Goal: Information Seeking & Learning: Learn about a topic

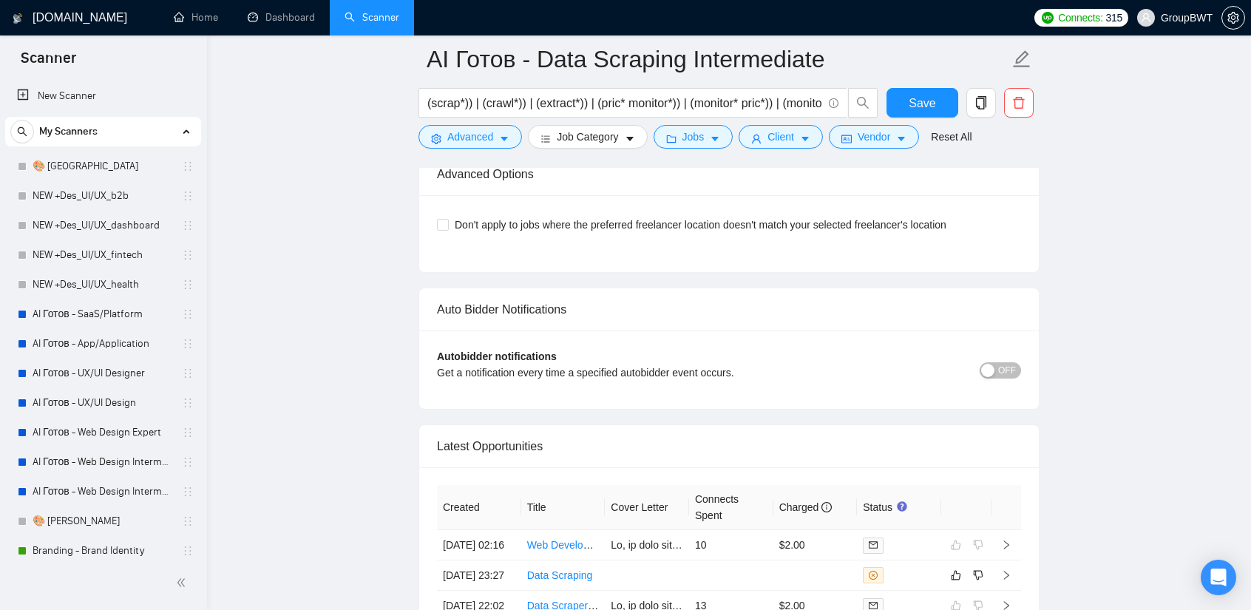
scroll to position [370, 0]
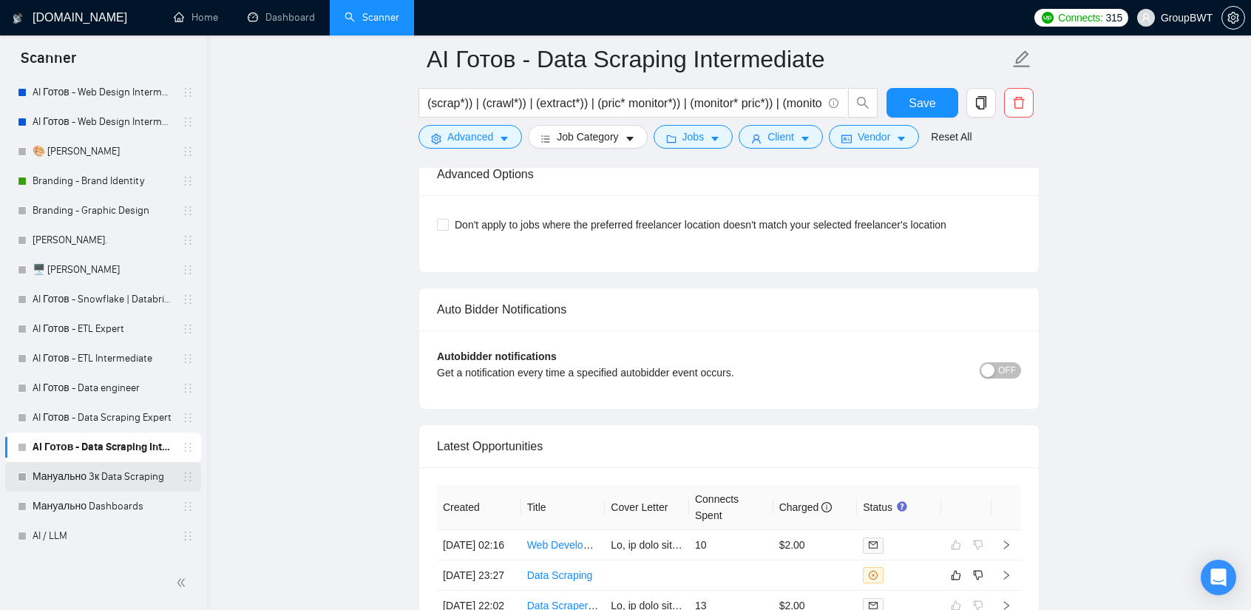
click at [105, 470] on link "Мануально 3к Data Scraping" at bounding box center [103, 477] width 140 height 30
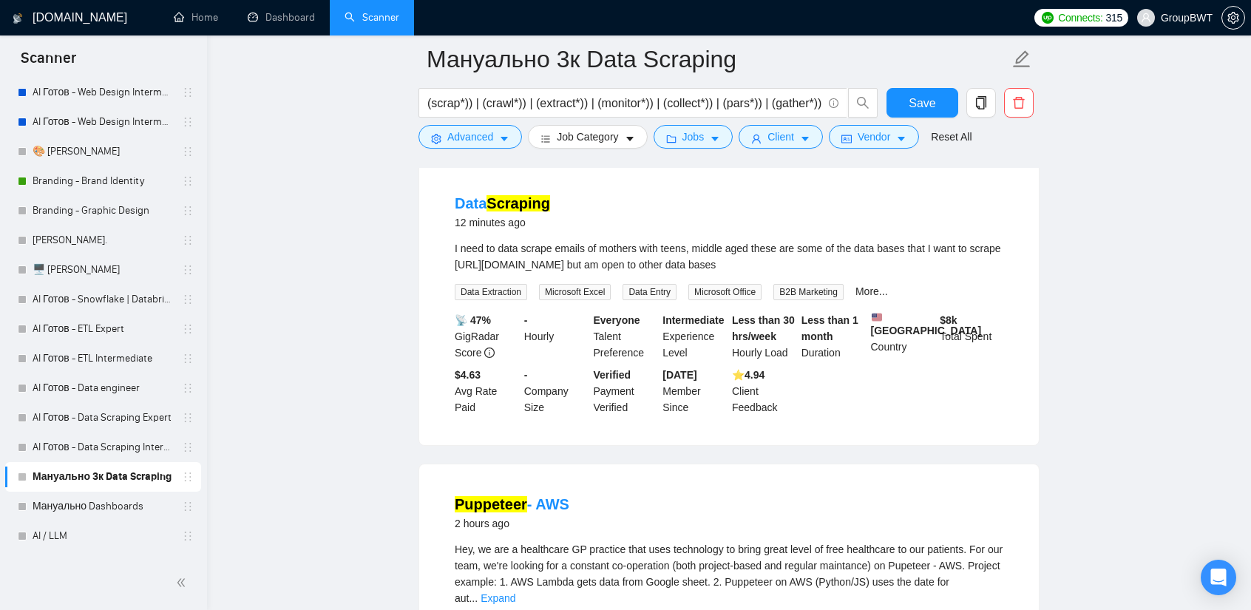
scroll to position [148, 0]
click at [532, 197] on mark "Scraping" at bounding box center [518, 202] width 64 height 16
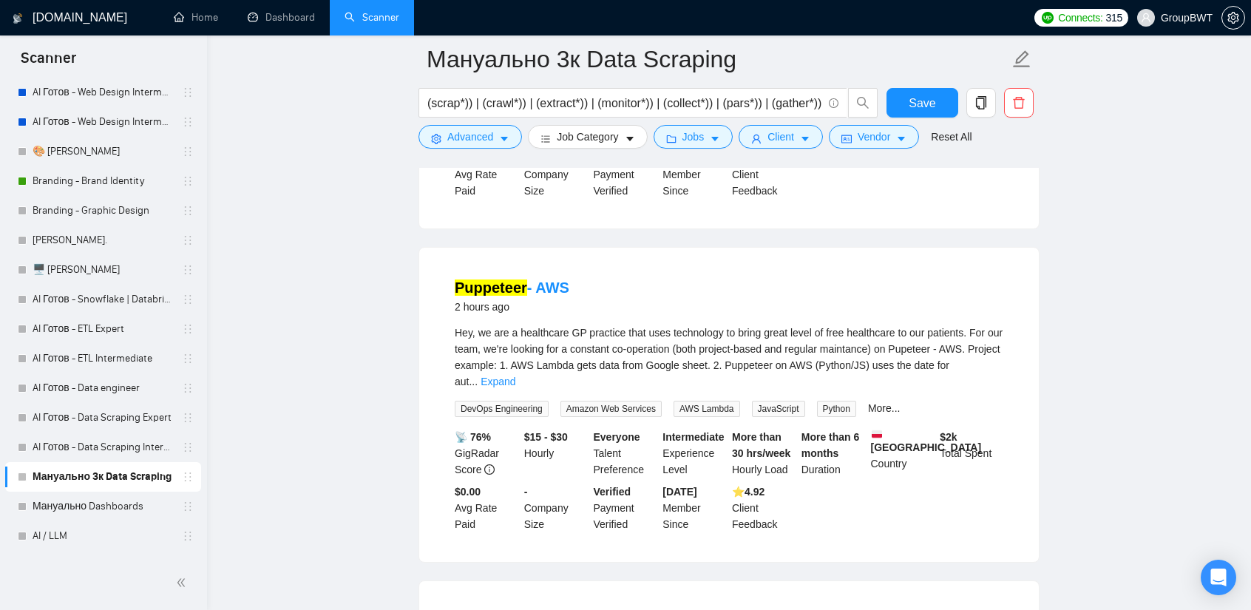
scroll to position [370, 0]
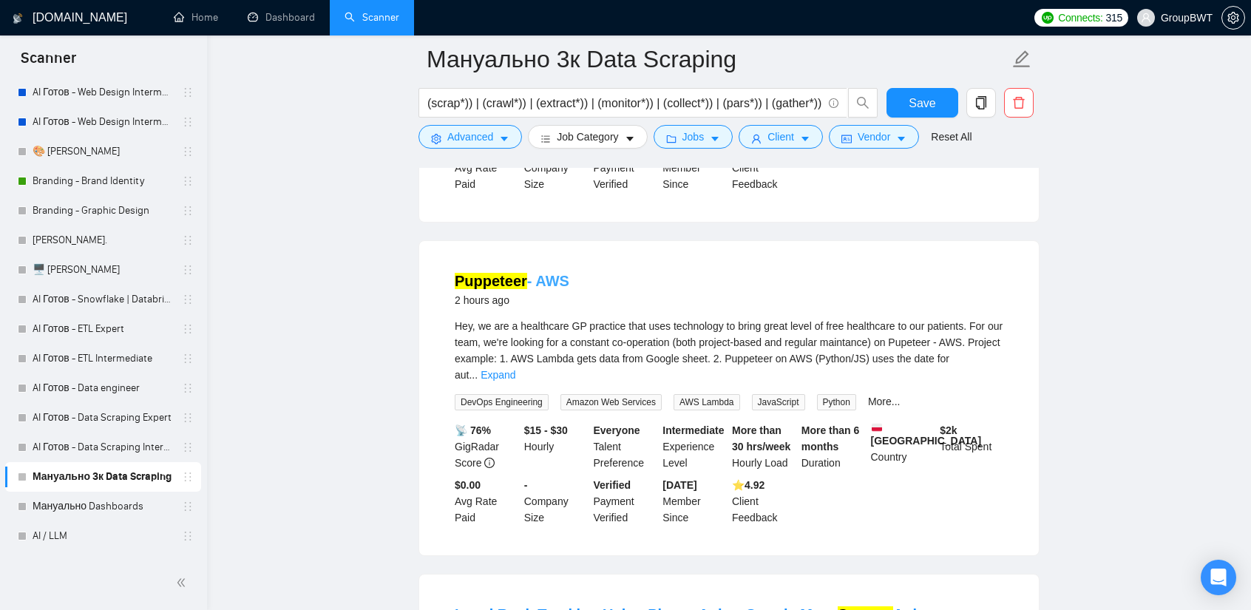
click at [509, 289] on mark "Puppeteer" at bounding box center [491, 281] width 72 height 16
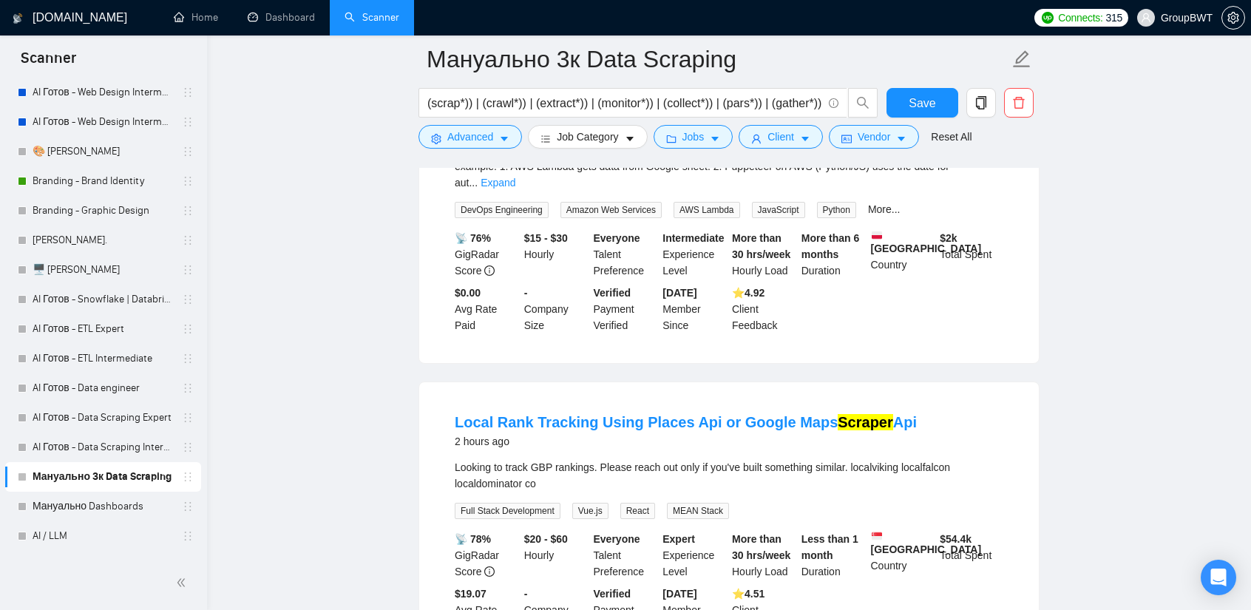
scroll to position [591, 0]
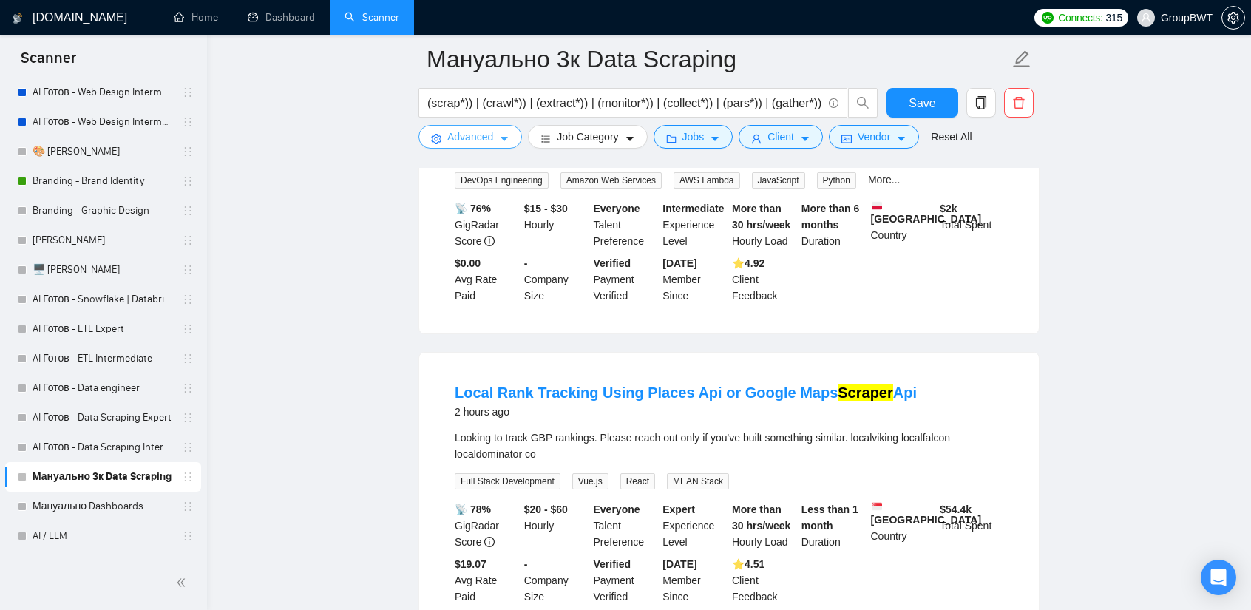
click at [468, 137] on span "Advanced" at bounding box center [470, 137] width 46 height 16
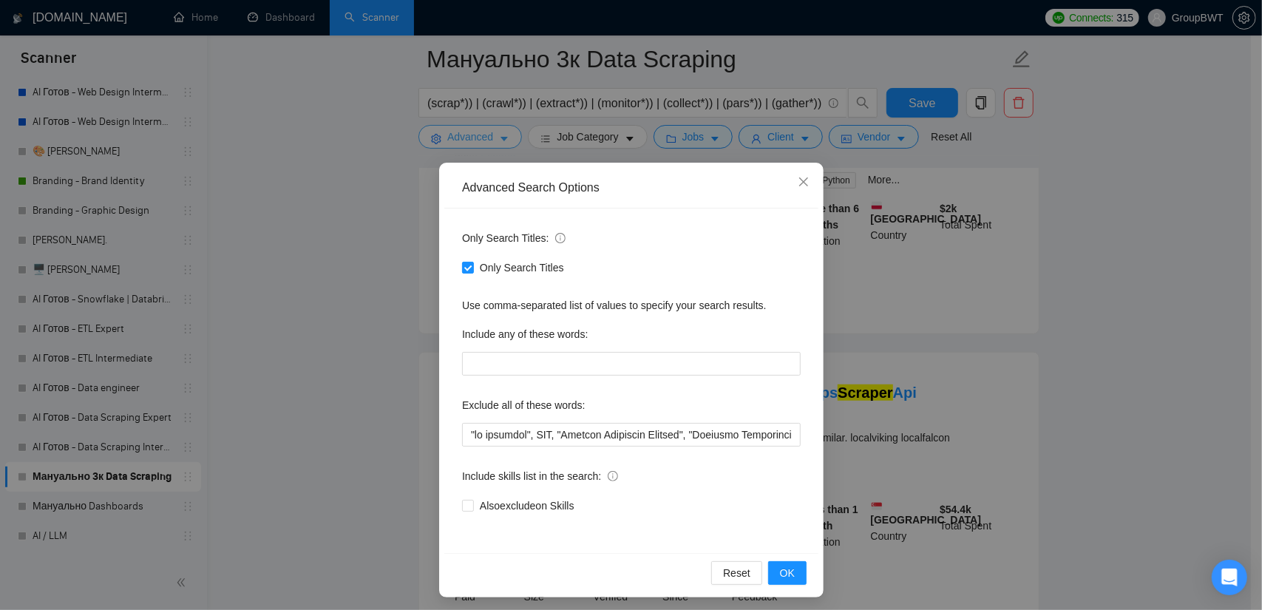
click at [468, 137] on div "Advanced Search Options Only Search Titles: Only Search Titles Use comma-separa…" at bounding box center [631, 305] width 1262 height 610
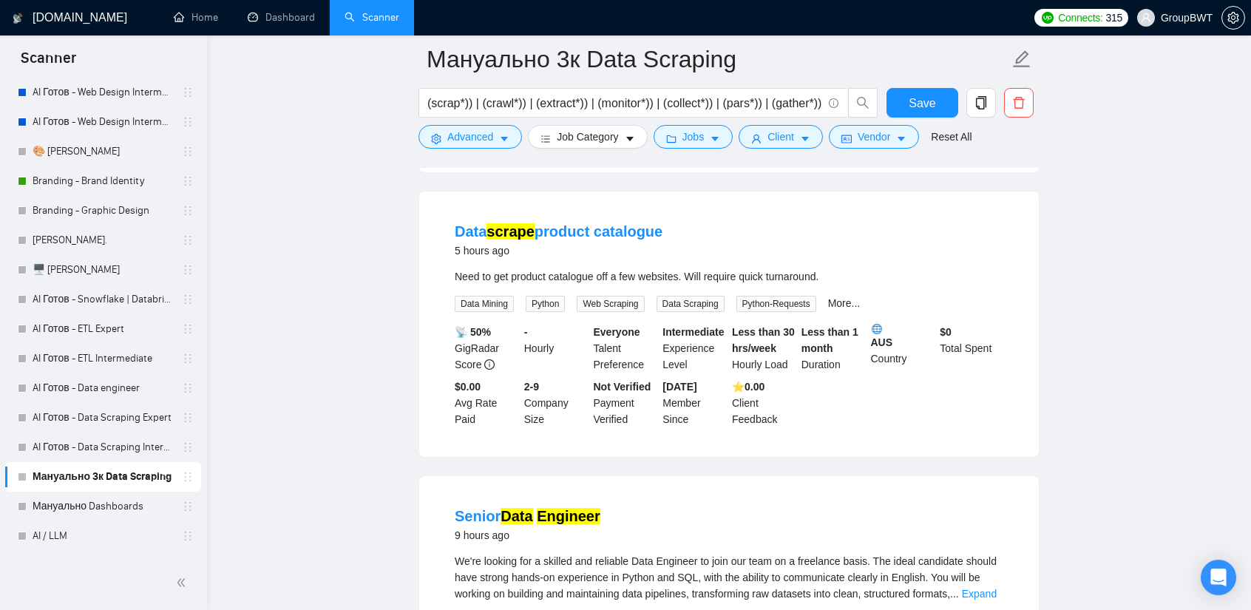
scroll to position [1996, 0]
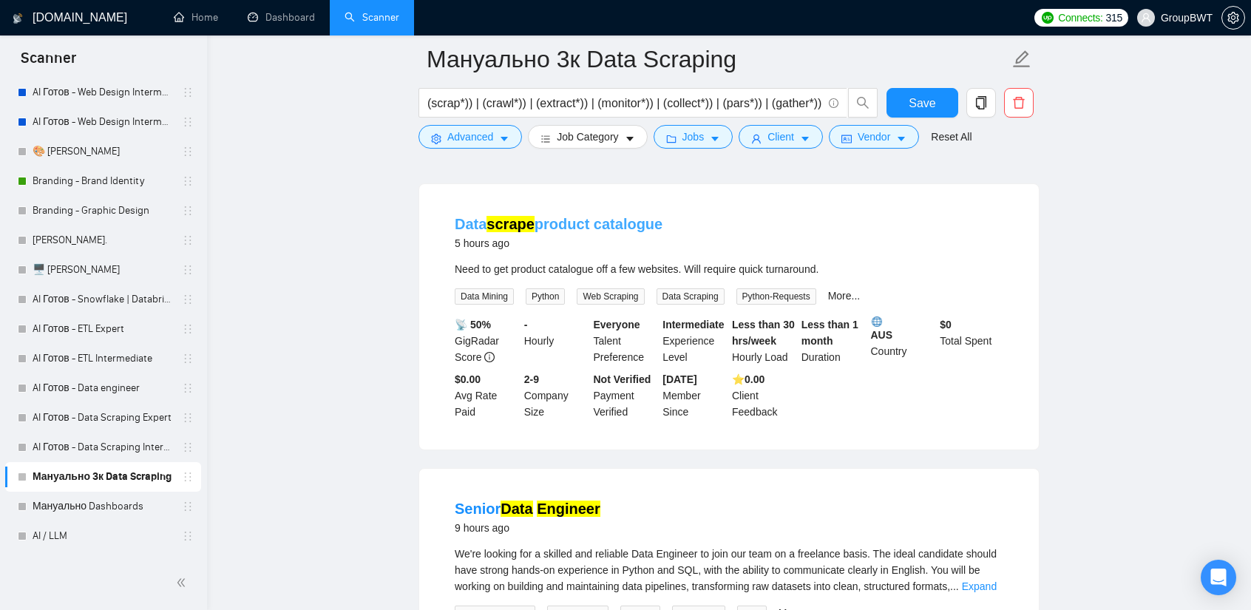
click at [609, 232] on link "Data scrape product catalogue" at bounding box center [559, 224] width 208 height 16
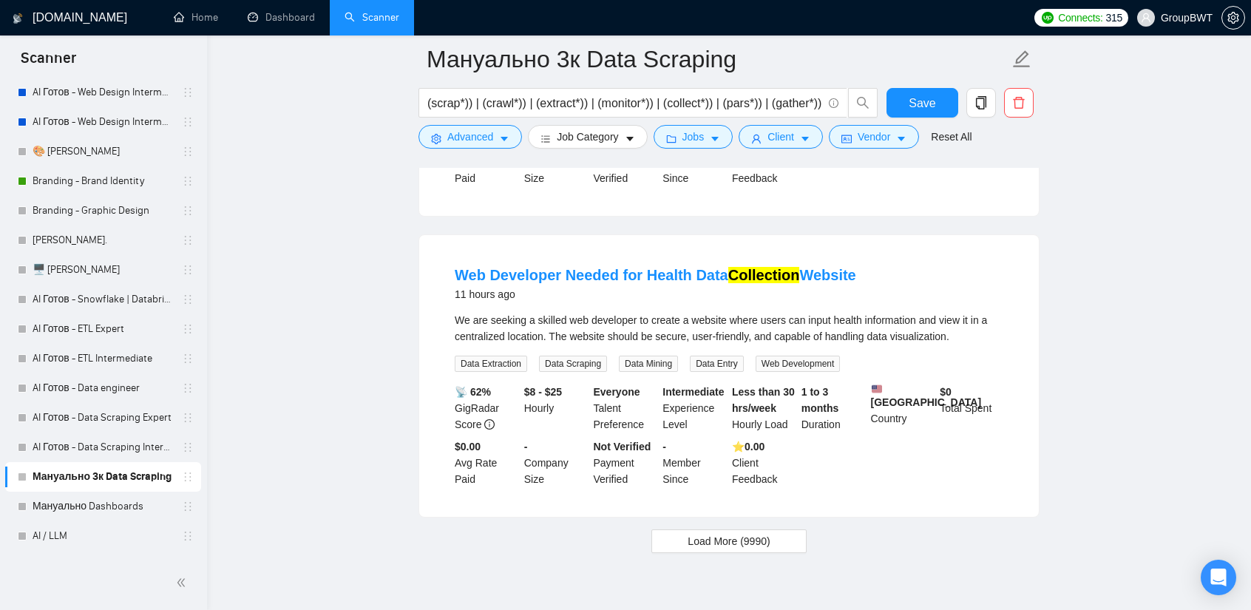
scroll to position [2883, 0]
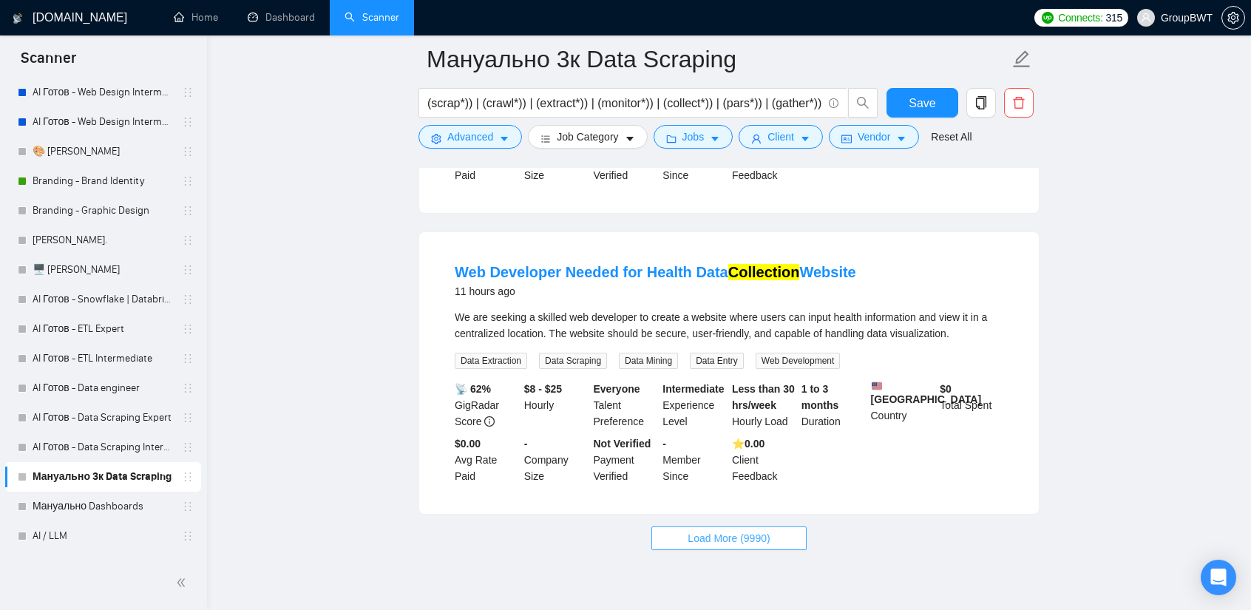
click at [757, 543] on span "Load More (9990)" at bounding box center [728, 538] width 82 height 16
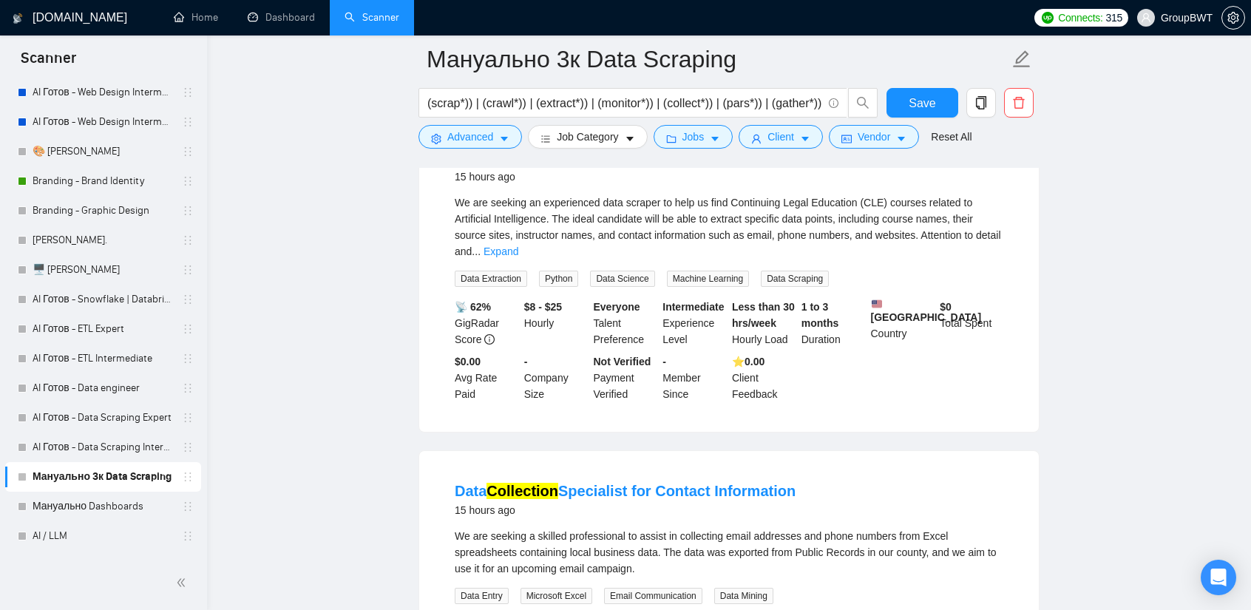
scroll to position [6135, 0]
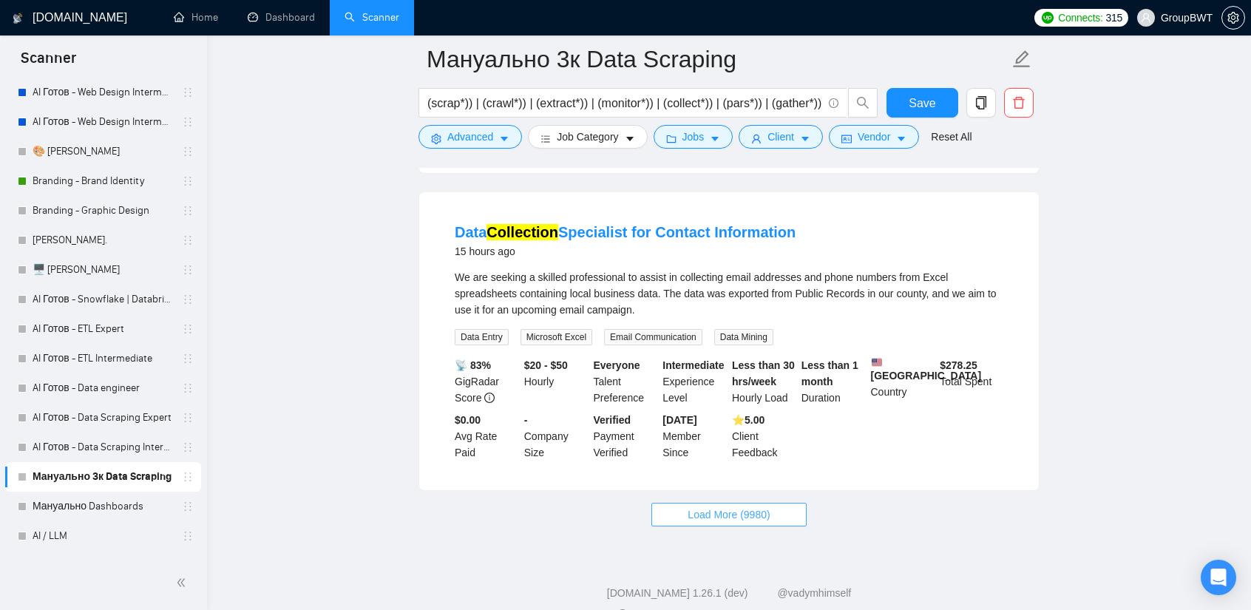
click at [748, 508] on span "Load More (9980)" at bounding box center [728, 514] width 82 height 16
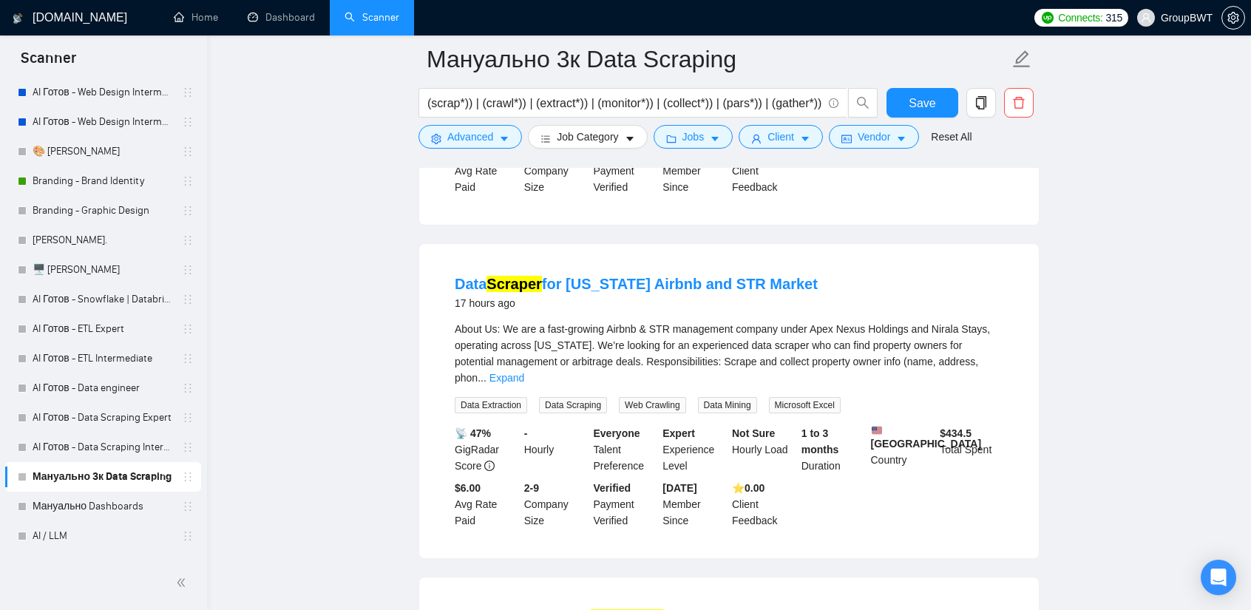
scroll to position [7391, 0]
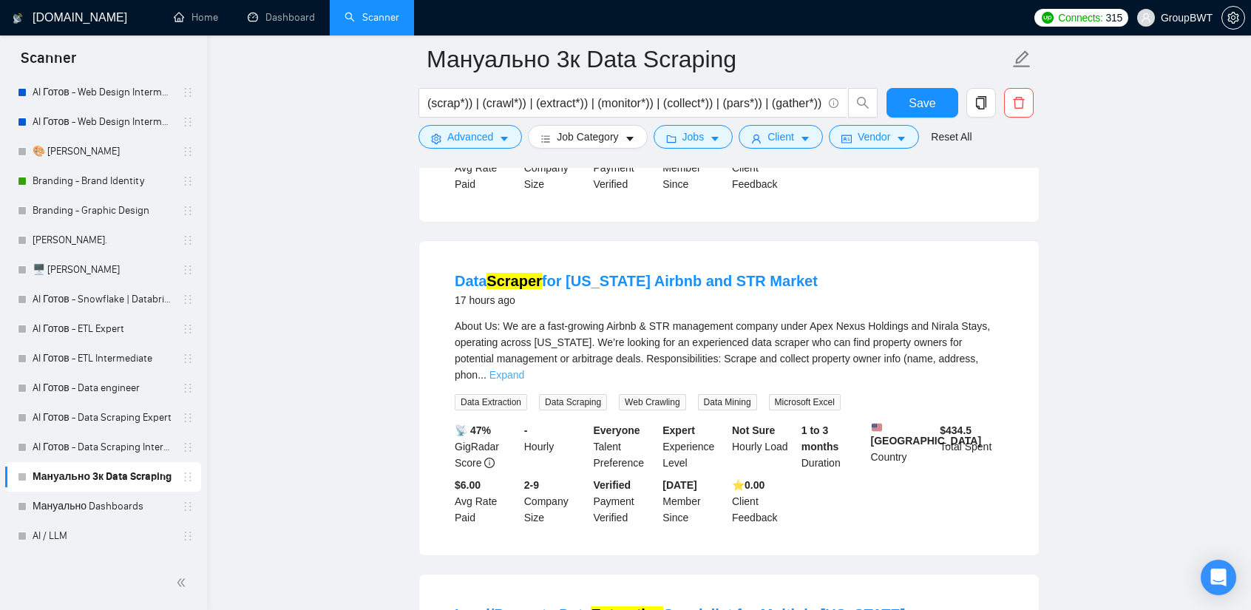
click at [524, 369] on link "Expand" at bounding box center [506, 375] width 35 height 12
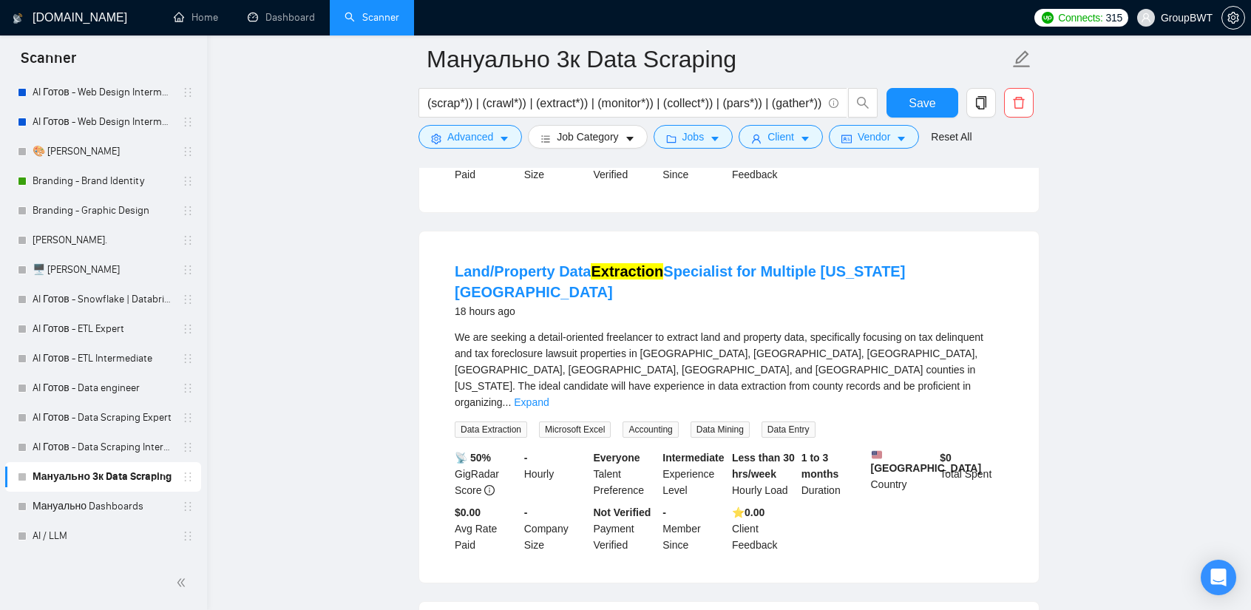
scroll to position [7835, 0]
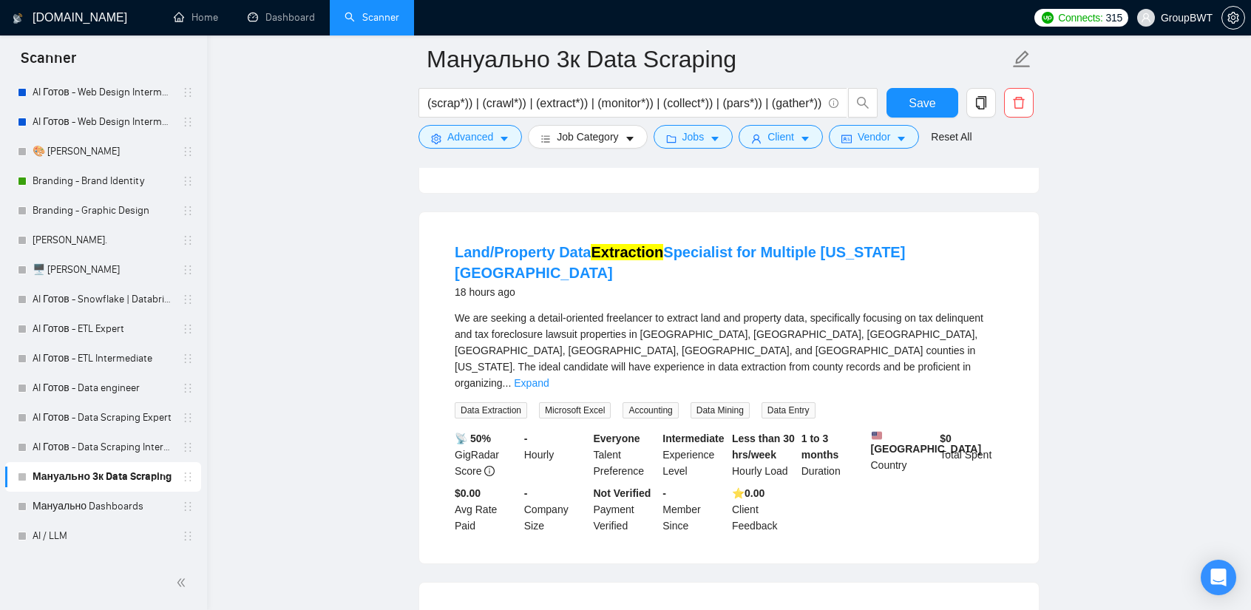
drag, startPoint x: 673, startPoint y: 220, endPoint x: 979, endPoint y: 290, distance: 314.7
click at [548, 377] on link "Expand" at bounding box center [531, 383] width 35 height 12
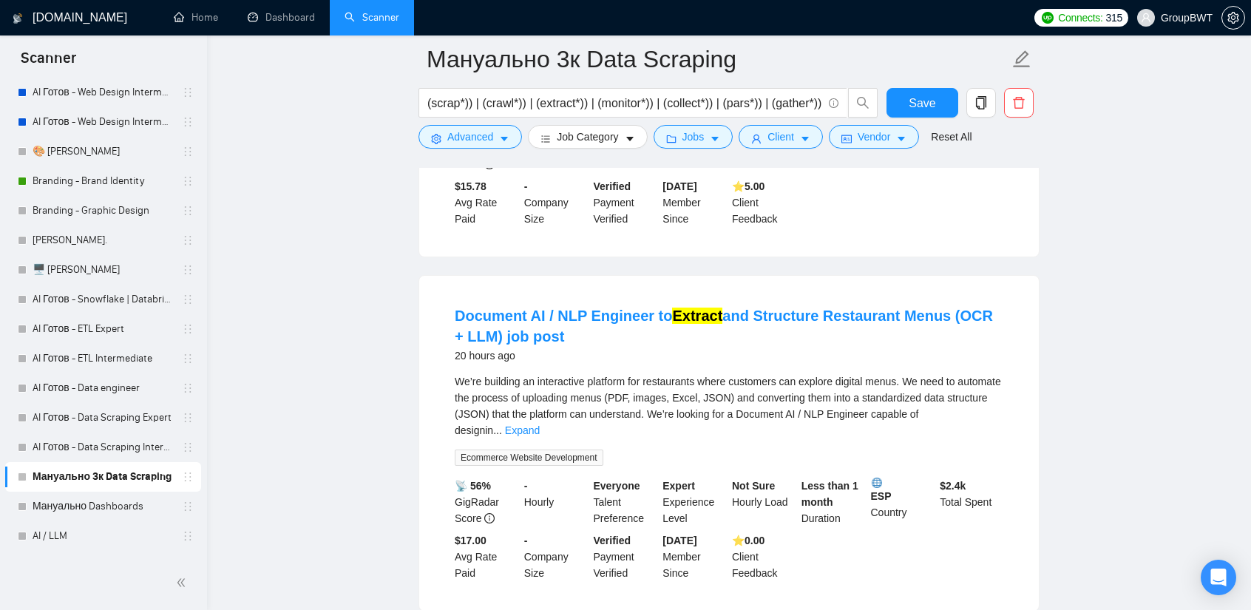
scroll to position [8795, 0]
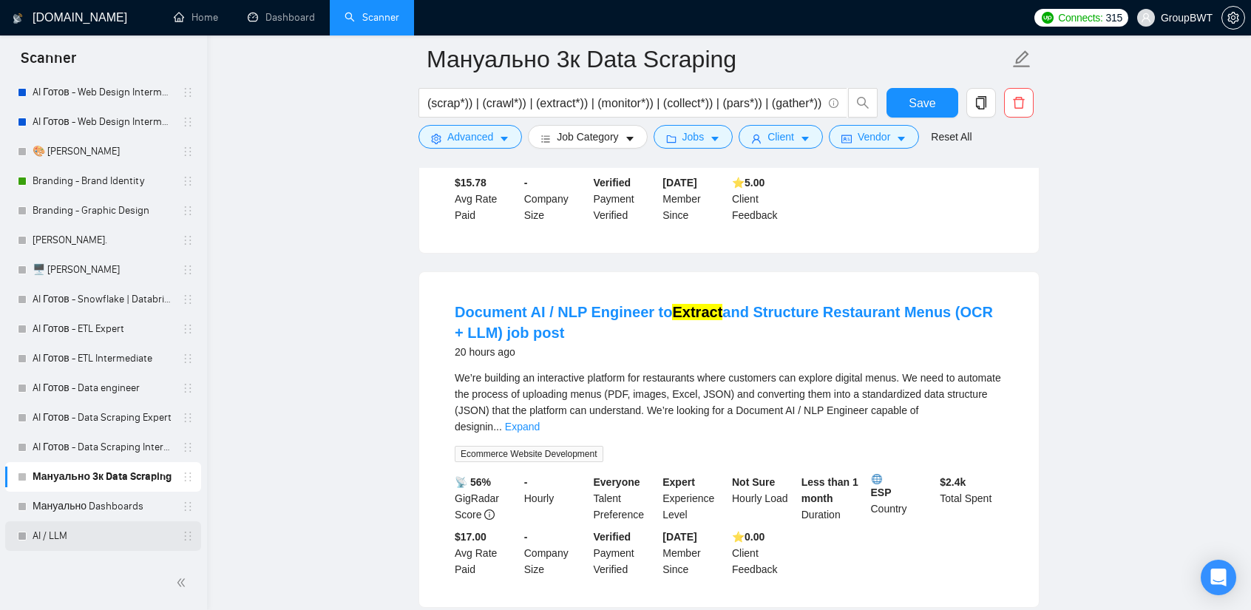
drag, startPoint x: 108, startPoint y: 506, endPoint x: 197, endPoint y: 524, distance: 90.4
click at [108, 506] on link "Мануально Dashboards" at bounding box center [103, 507] width 140 height 30
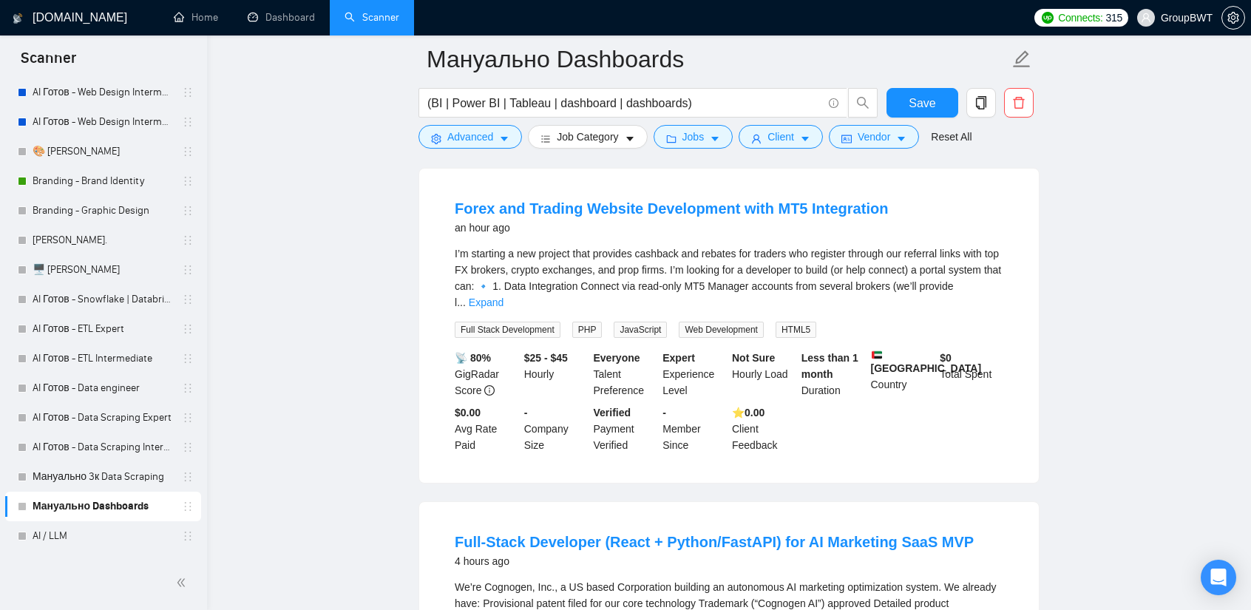
scroll to position [148, 0]
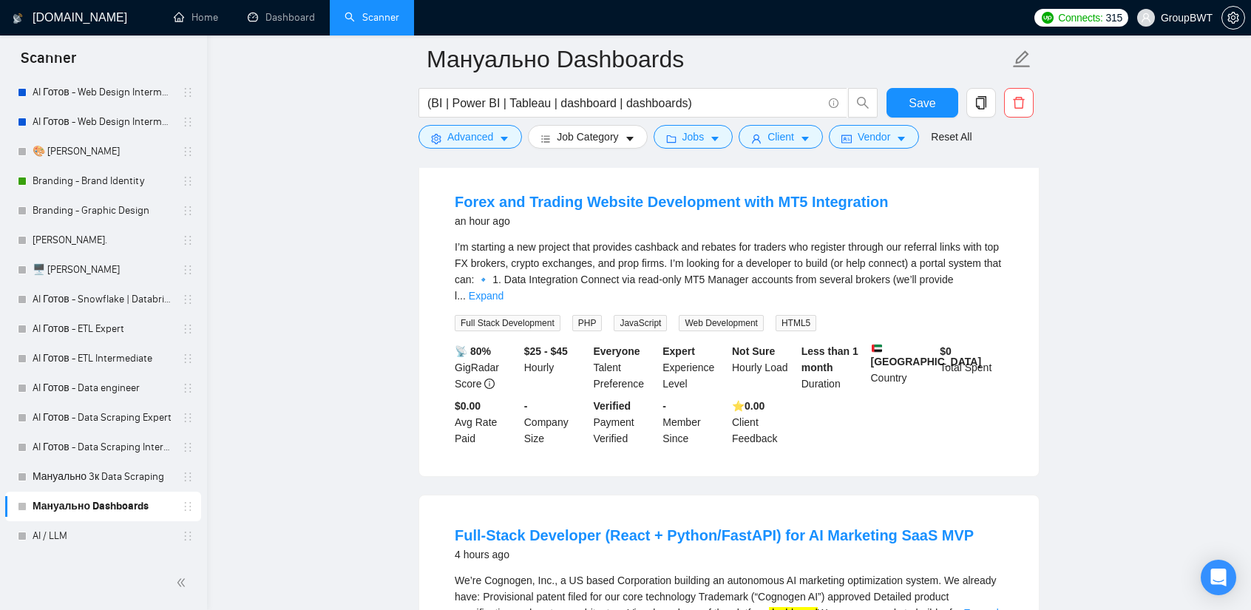
drag, startPoint x: 1001, startPoint y: 280, endPoint x: 971, endPoint y: 286, distance: 30.1
click at [998, 281] on div "I’m starting a new project that provides cashback and rebates for traders who r…" at bounding box center [729, 271] width 548 height 65
click at [503, 290] on link "Expand" at bounding box center [486, 296] width 35 height 12
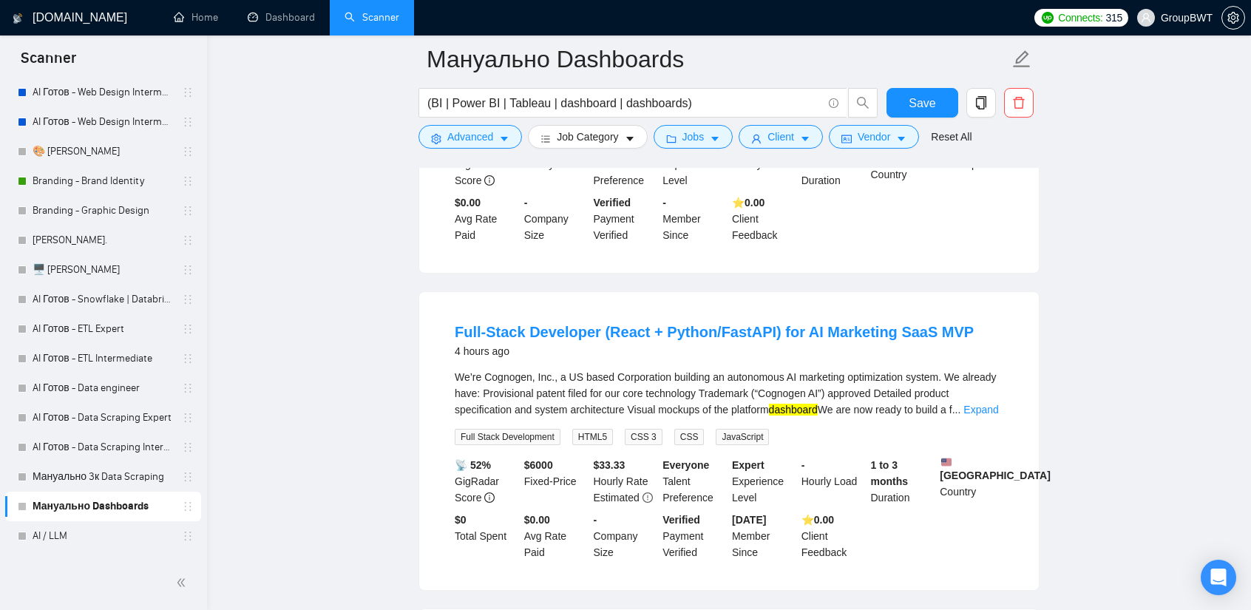
scroll to position [591, 0]
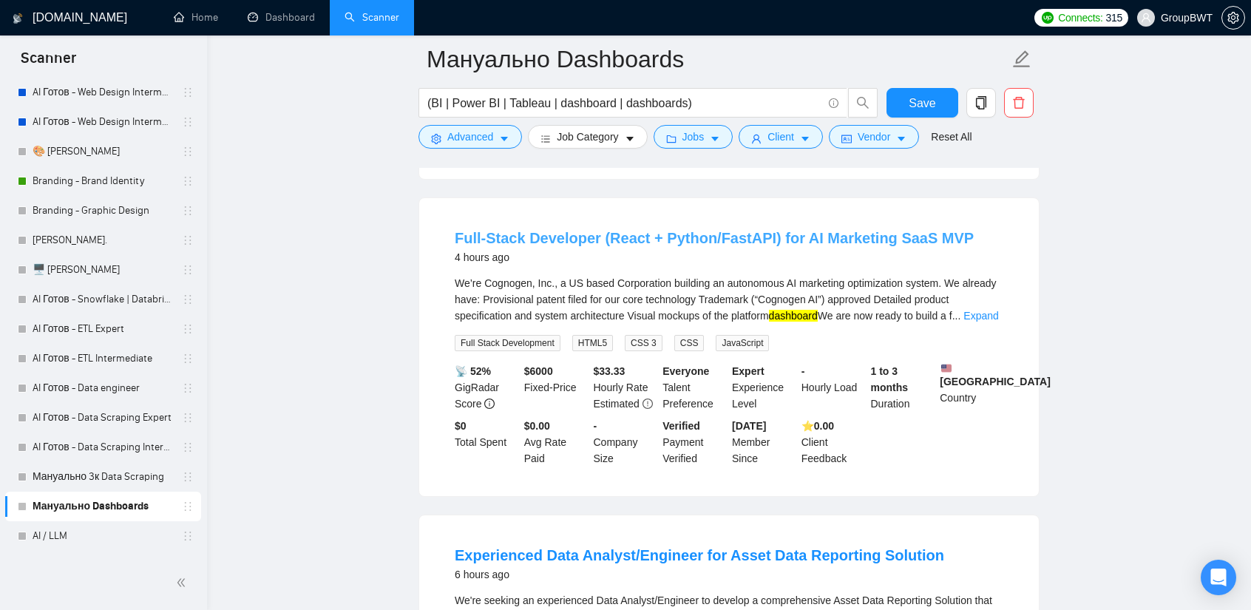
click at [789, 246] on link "Full-Stack Developer (React + Python/FastAPI) for AI Marketing SaaS MVP" at bounding box center [714, 238] width 519 height 16
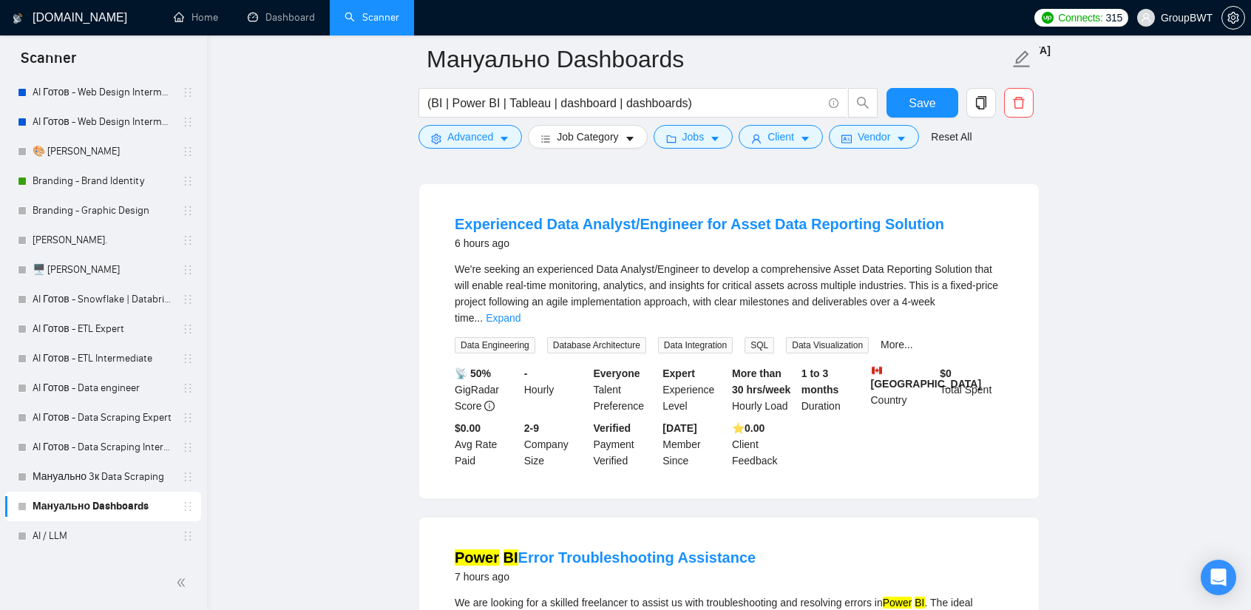
scroll to position [961, 0]
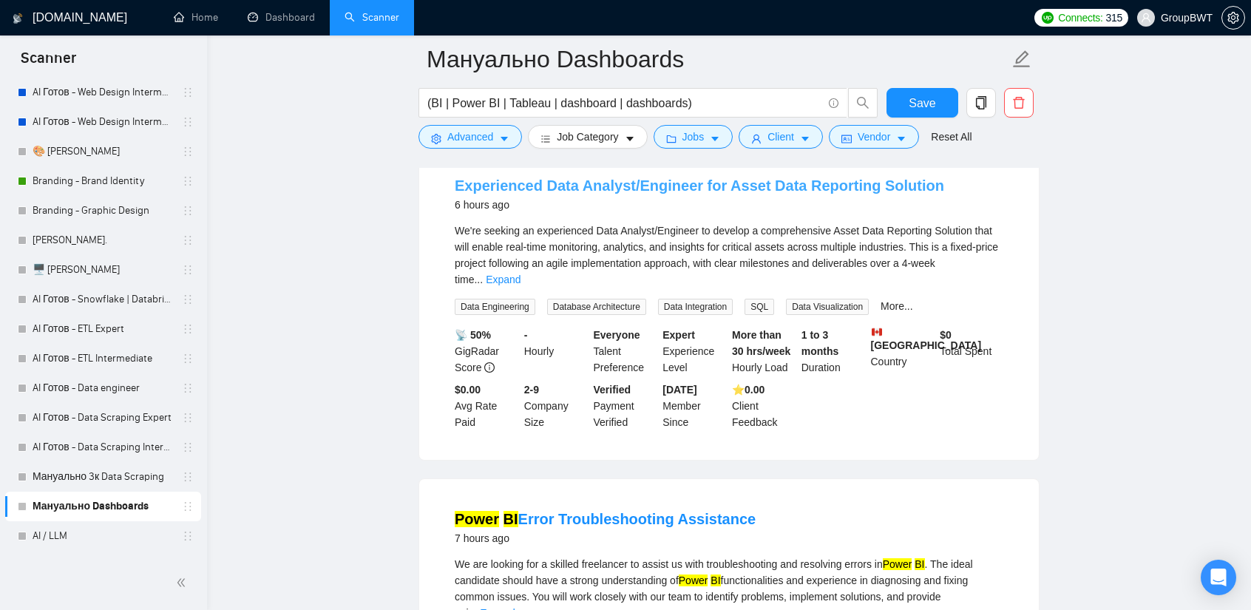
click at [814, 191] on link "Experienced Data Analyst/Engineer for Asset Data Reporting Solution" at bounding box center [699, 185] width 489 height 16
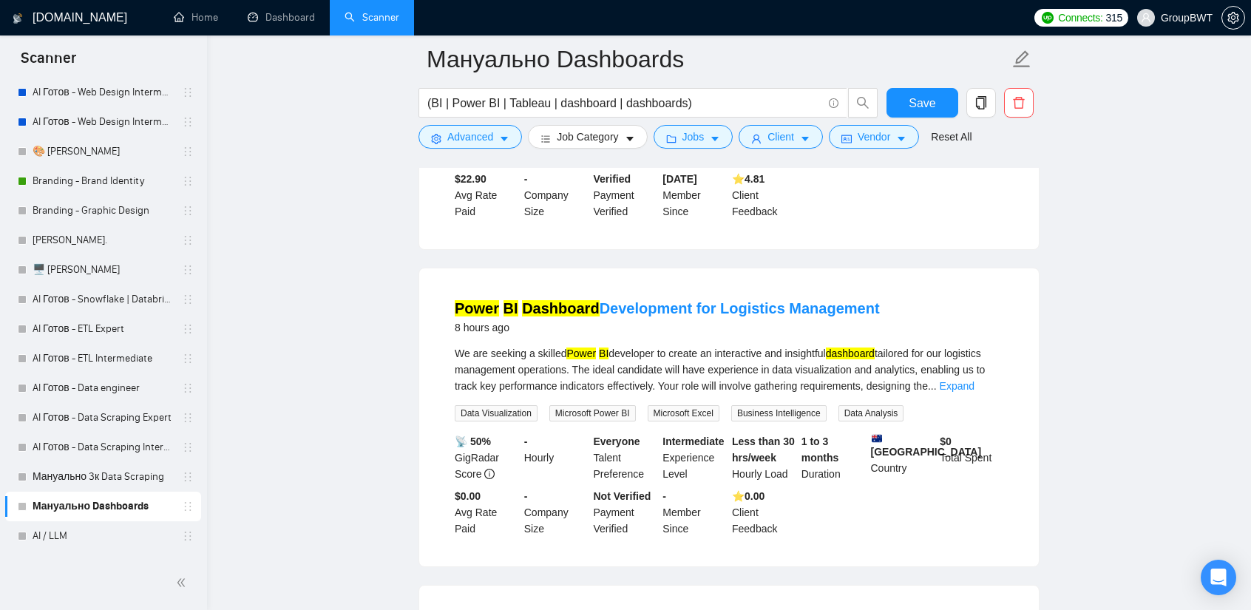
scroll to position [1552, 0]
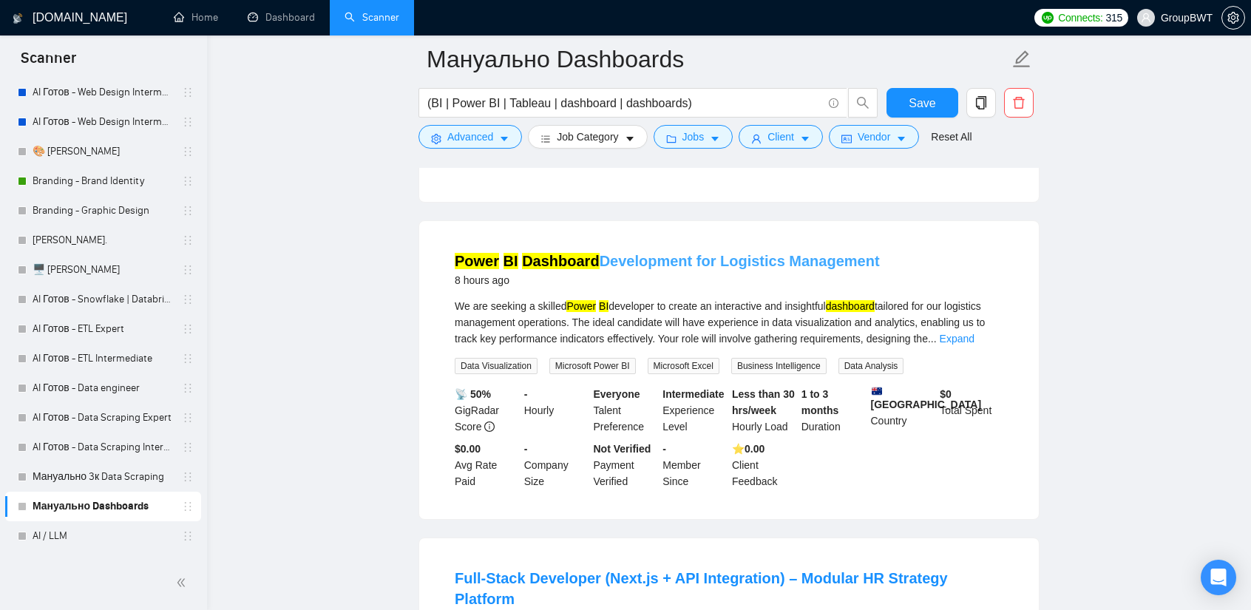
click at [735, 253] on link "Power BI Dashboard Development for Logistics Management" at bounding box center [667, 261] width 425 height 16
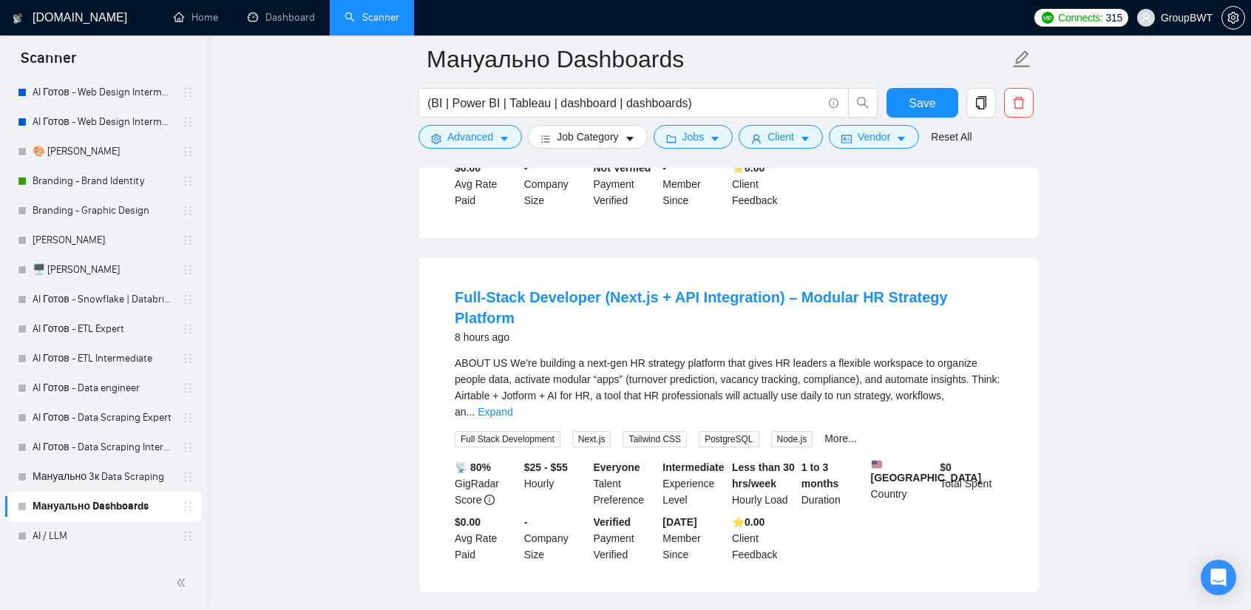
scroll to position [1848, 0]
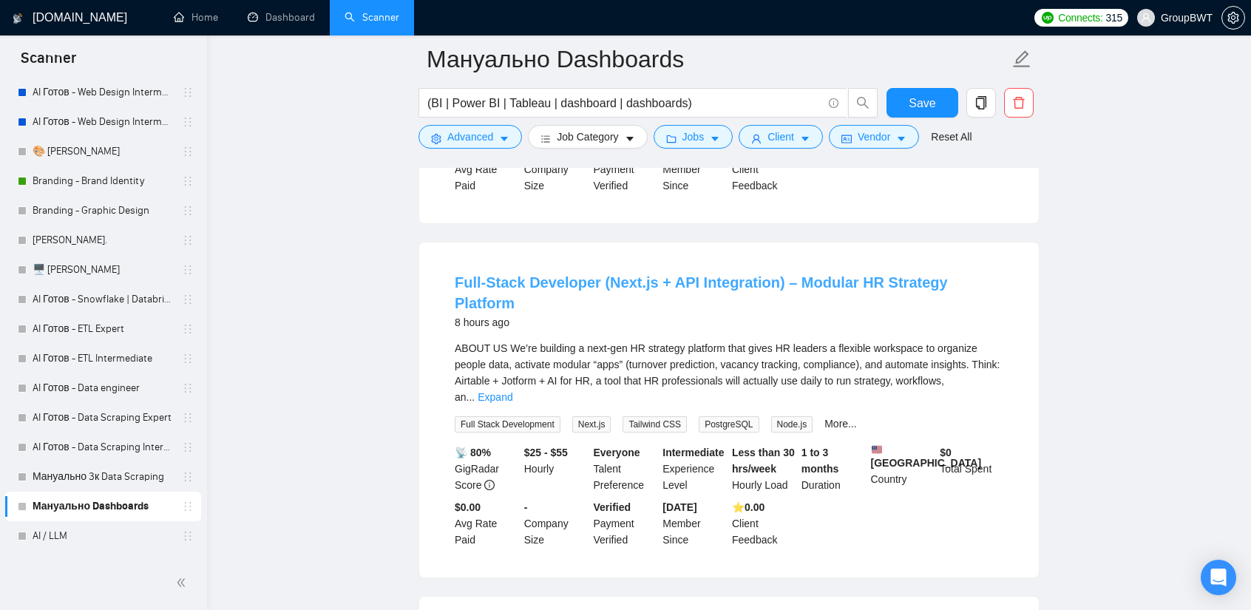
click at [755, 274] on link "Full-Stack Developer (Next.js + API Integration) – Modular HR Strategy Platform" at bounding box center [701, 292] width 493 height 37
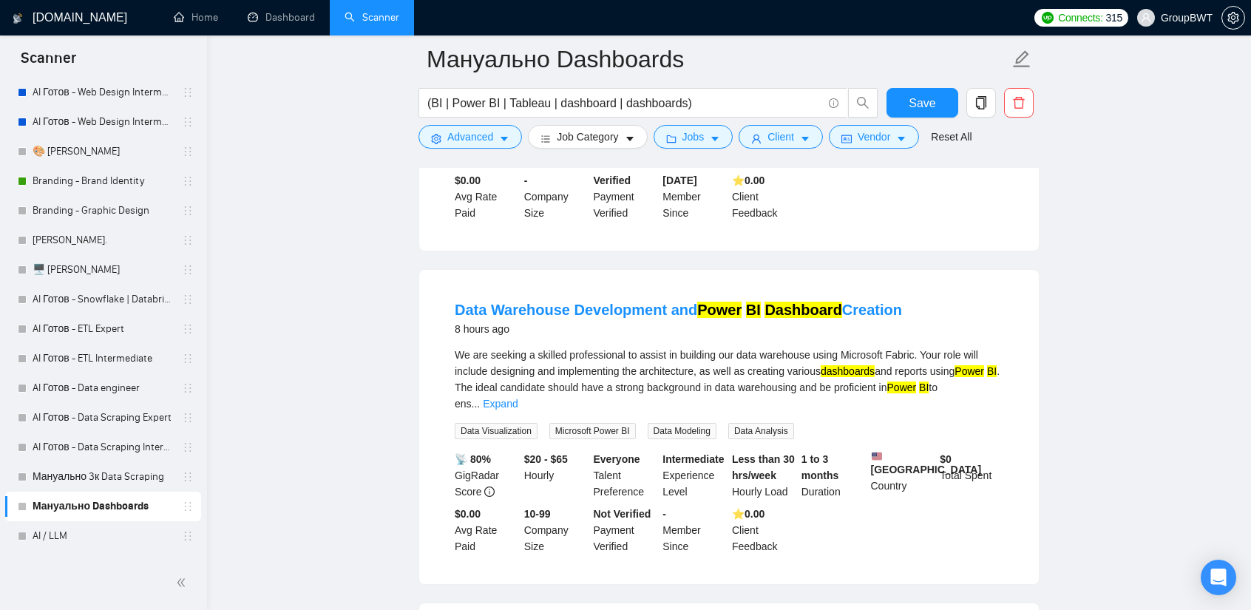
scroll to position [2217, 0]
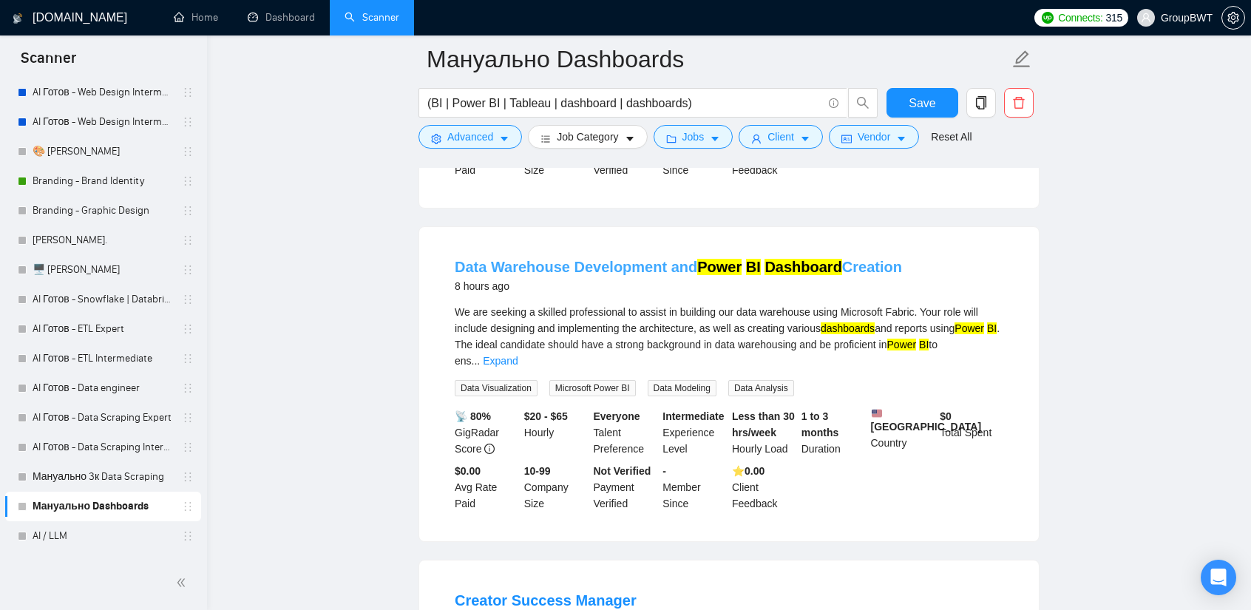
click at [645, 259] on link "Data Warehouse Development and Power BI Dashboard Creation" at bounding box center [678, 267] width 447 height 16
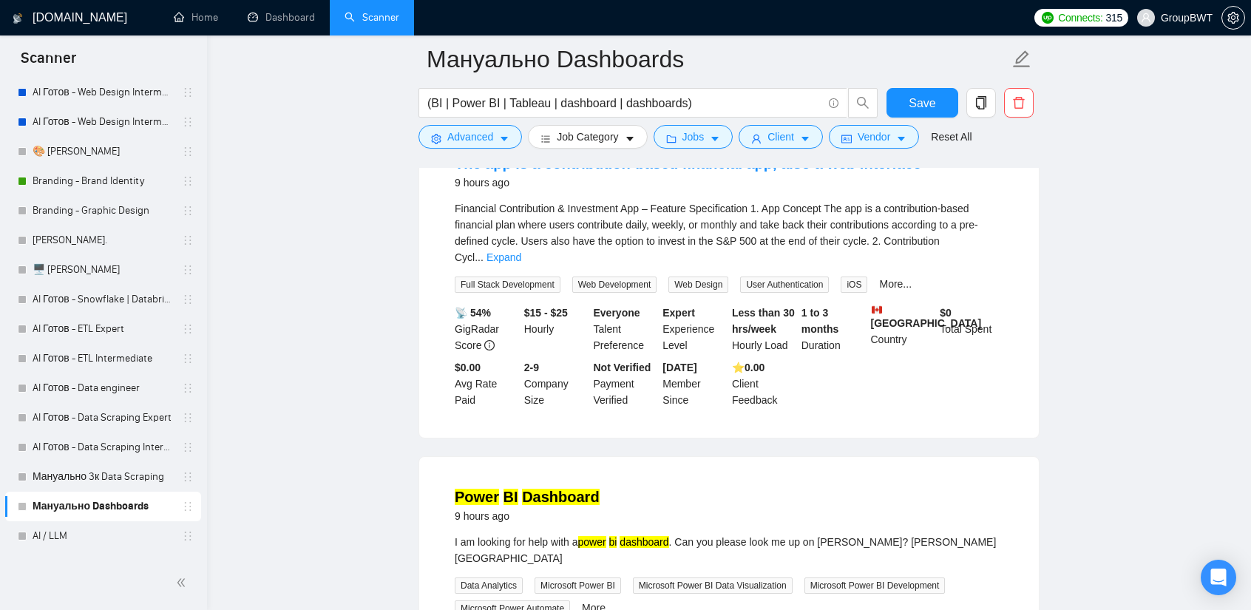
scroll to position [3104, 0]
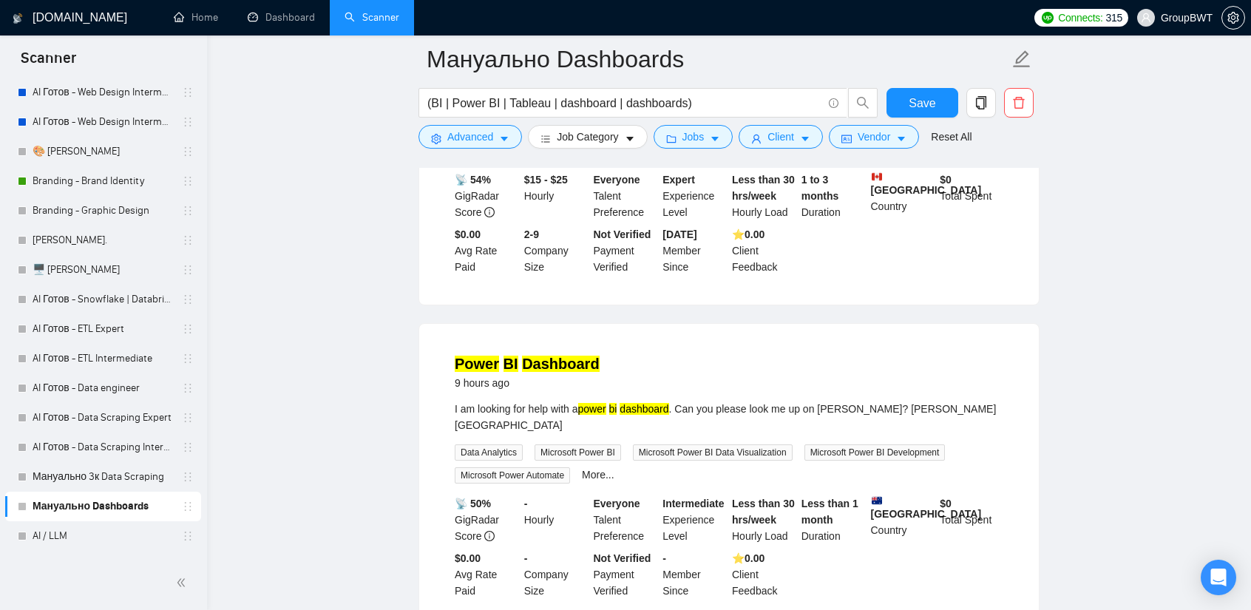
drag, startPoint x: 499, startPoint y: 290, endPoint x: 1063, endPoint y: 330, distance: 565.3
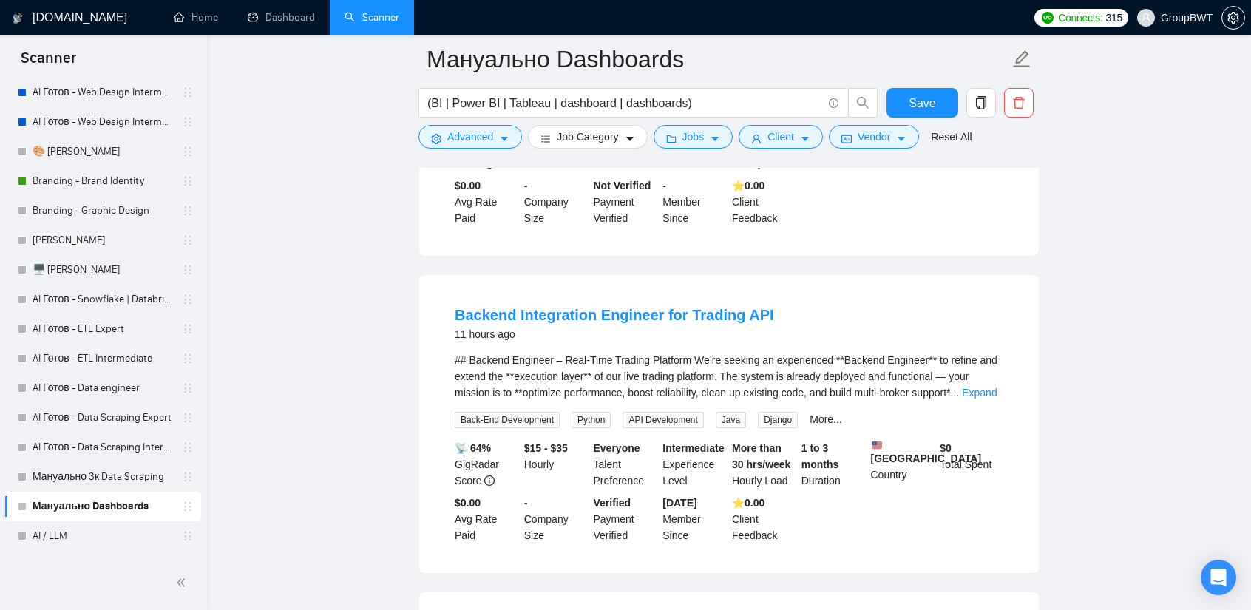
scroll to position [3474, 0]
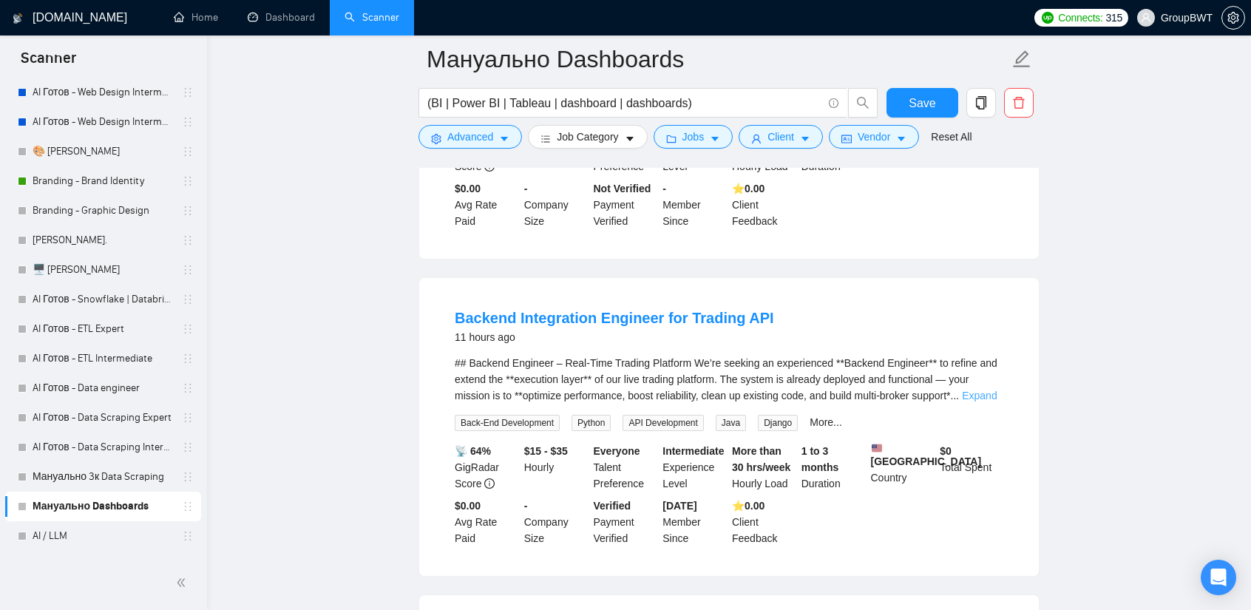
click at [977, 390] on link "Expand" at bounding box center [979, 396] width 35 height 12
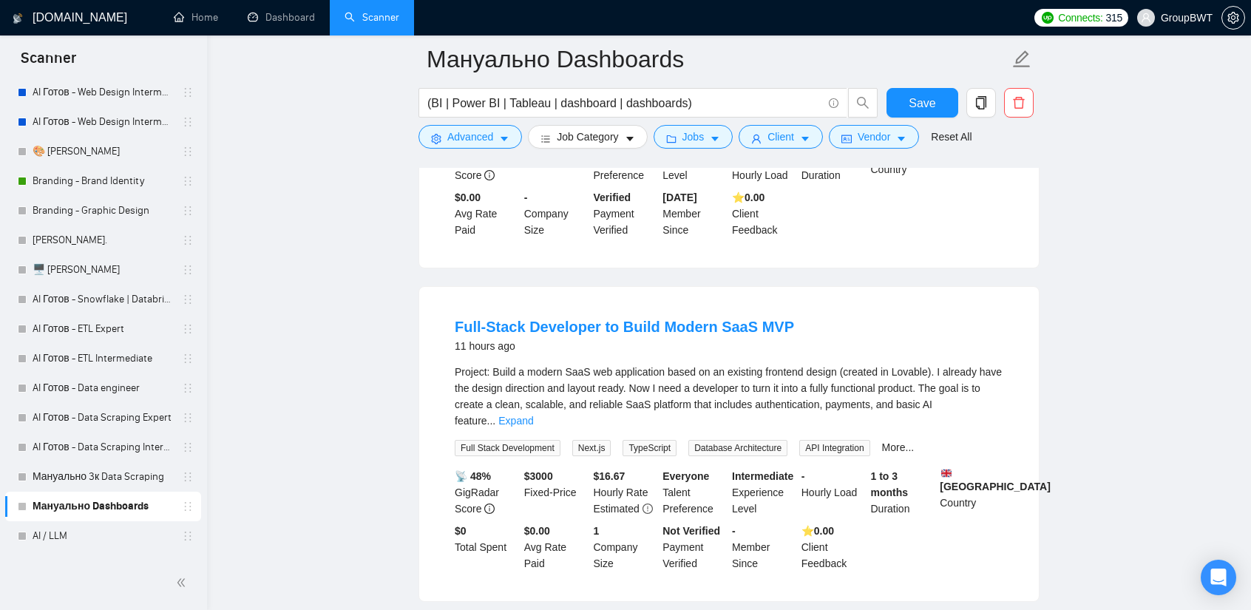
scroll to position [4287, 0]
click at [533, 414] on link "Expand" at bounding box center [515, 420] width 35 height 12
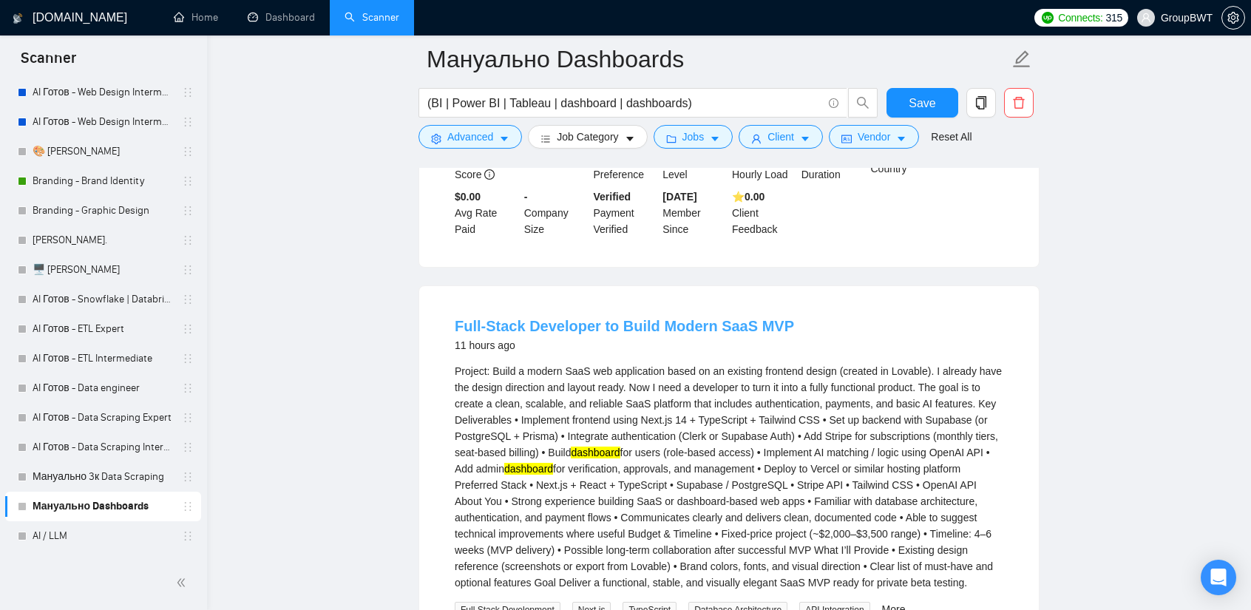
click at [557, 318] on link "Full-Stack Developer to Build Modern SaaS MVP" at bounding box center [624, 326] width 339 height 16
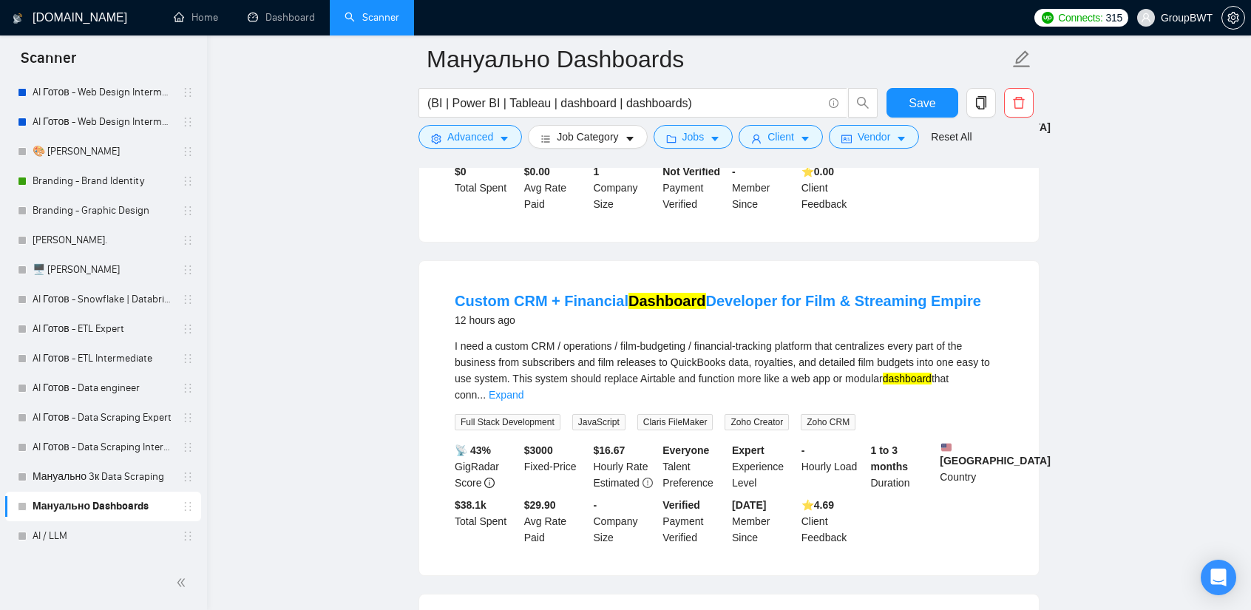
scroll to position [4804, 0]
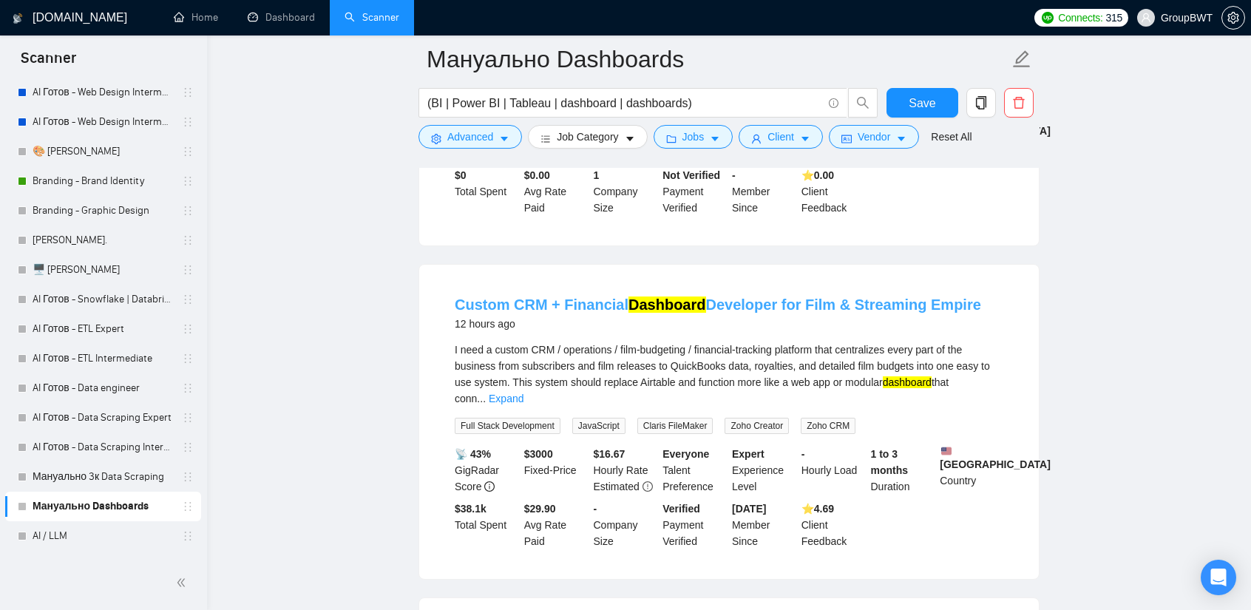
click at [801, 296] on link "Custom CRM + Financial Dashboard Developer for Film & Streaming Empire" at bounding box center [718, 304] width 526 height 16
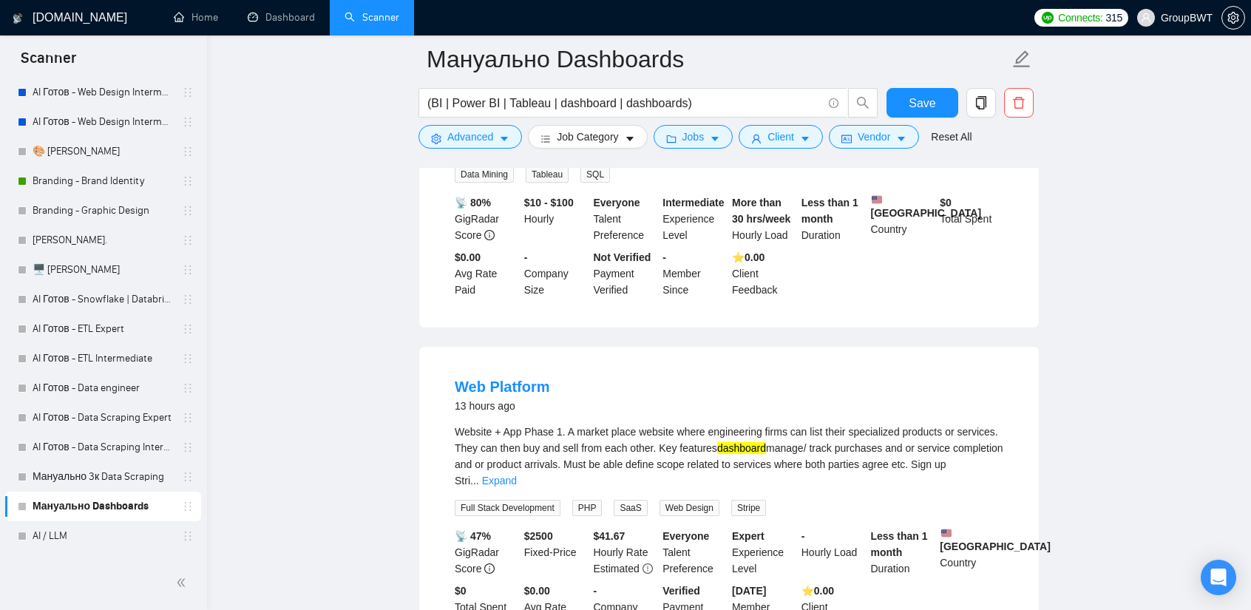
scroll to position [5395, 0]
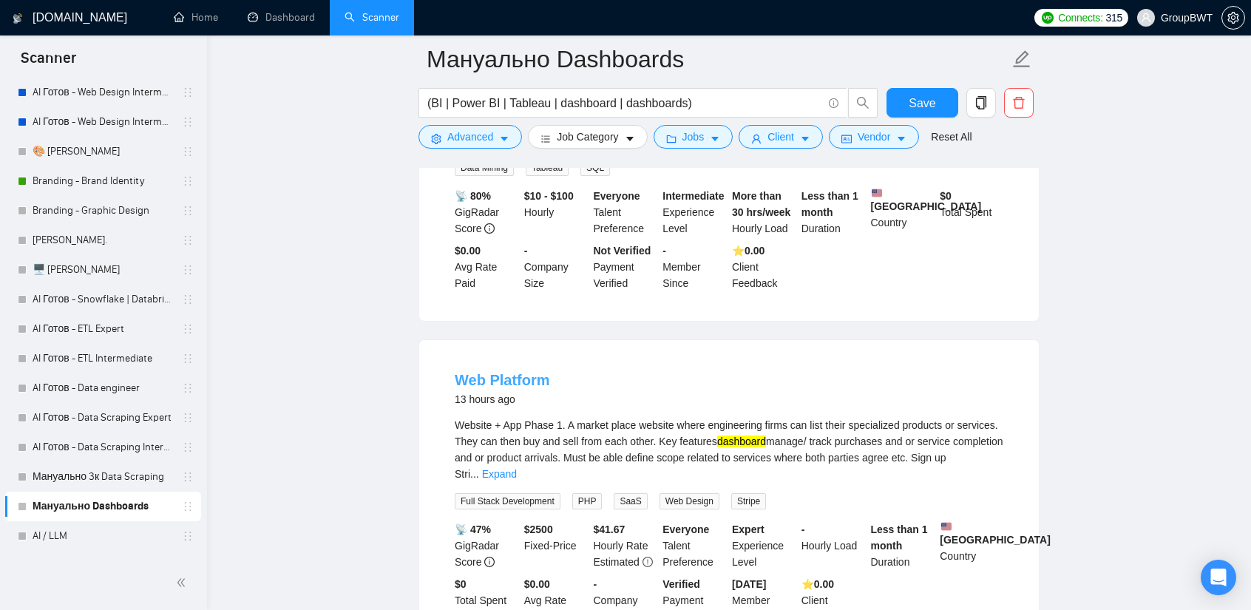
click at [520, 372] on link "Web Platform" at bounding box center [502, 380] width 95 height 16
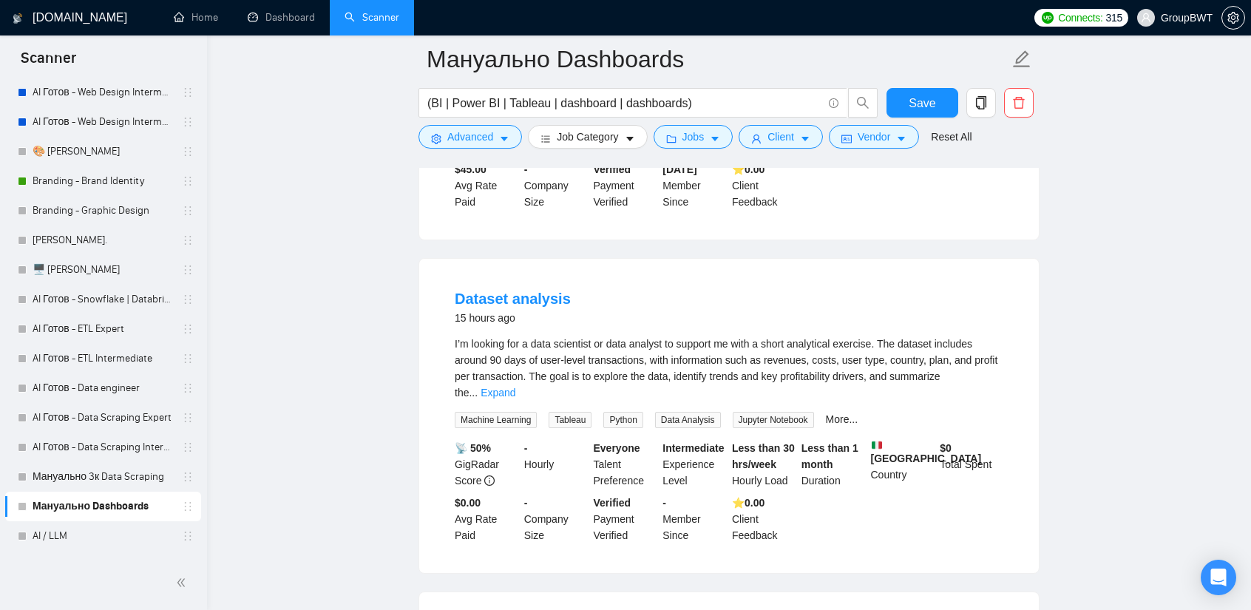
scroll to position [6504, 0]
